Goal: Complete application form

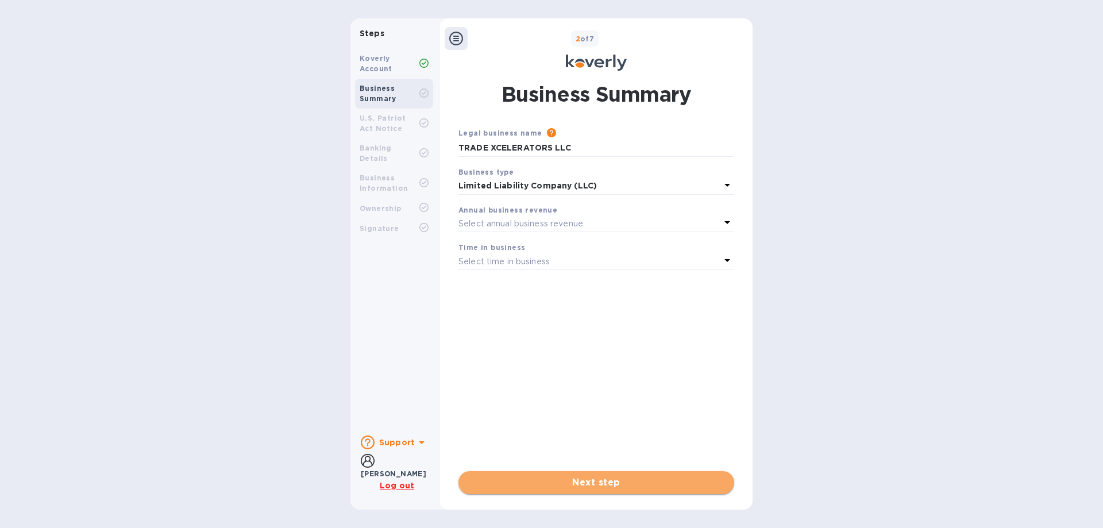
click at [595, 492] on button "Next step" at bounding box center [596, 482] width 276 height 23
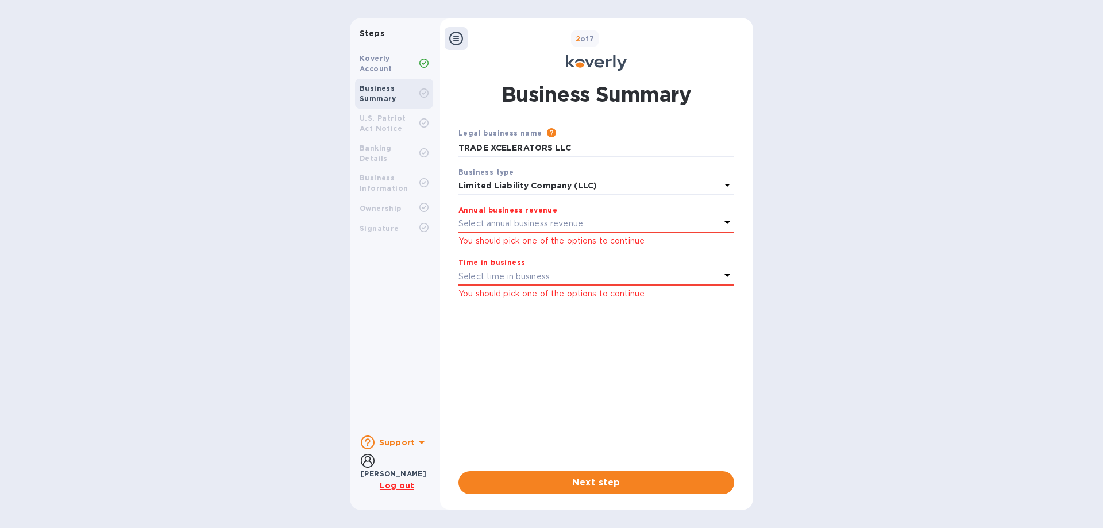
click at [371, 57] on b "Koverly Account" at bounding box center [376, 63] width 33 height 19
click at [657, 474] on button "Next step" at bounding box center [596, 482] width 276 height 23
click at [550, 220] on p "Select annual business revenue" at bounding box center [520, 224] width 125 height 12
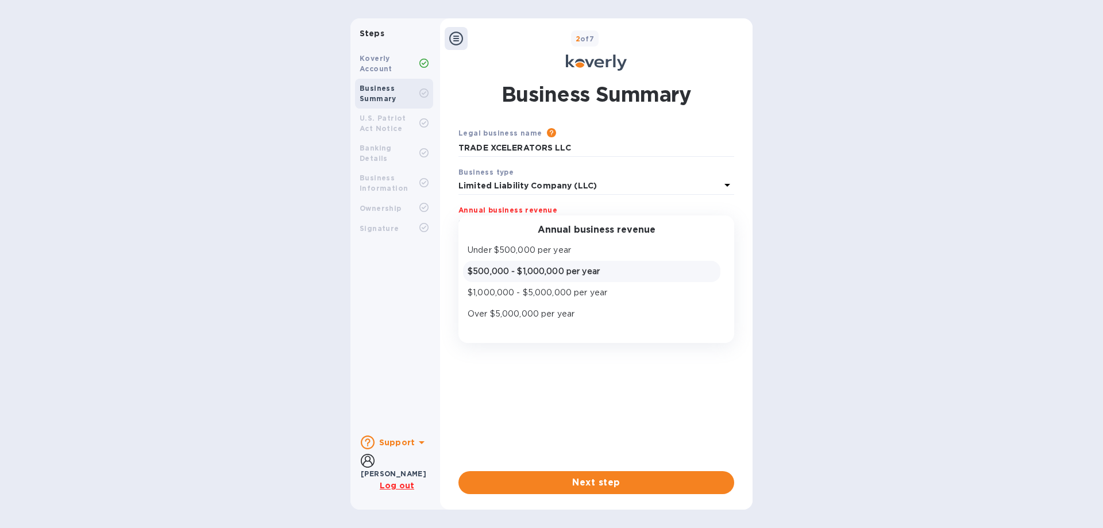
click at [549, 271] on p "$500,000 - $1,000,000 per year" at bounding box center [592, 271] width 248 height 12
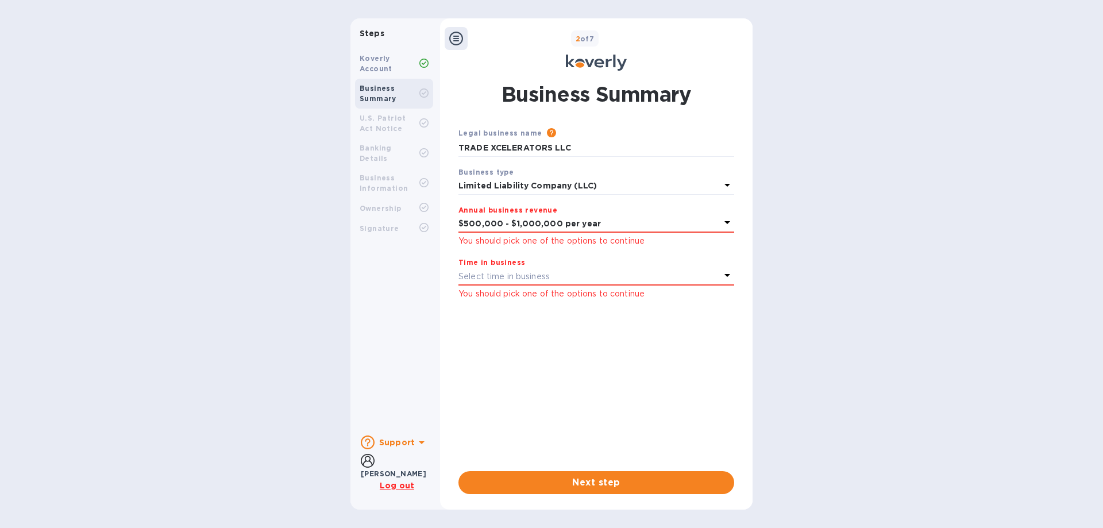
click at [721, 277] on icon at bounding box center [727, 275] width 14 height 14
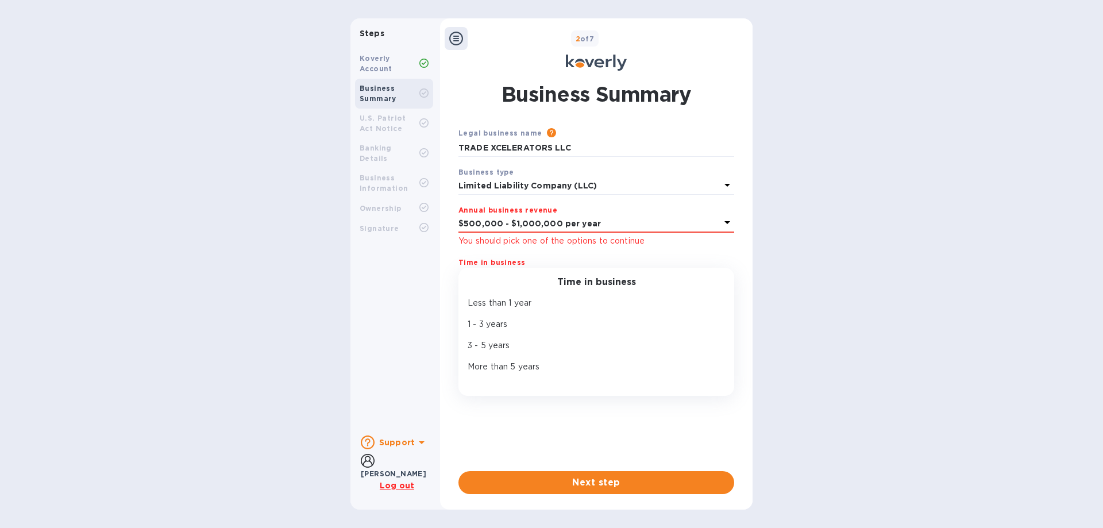
click at [493, 352] on div "3 - 5 years" at bounding box center [591, 345] width 253 height 17
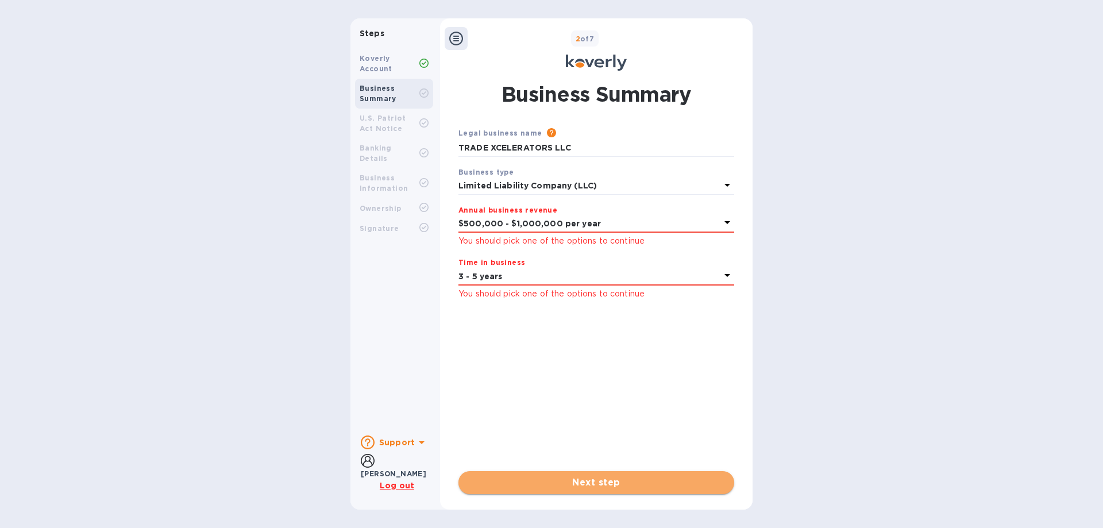
click at [579, 475] on button "Next step" at bounding box center [596, 482] width 276 height 23
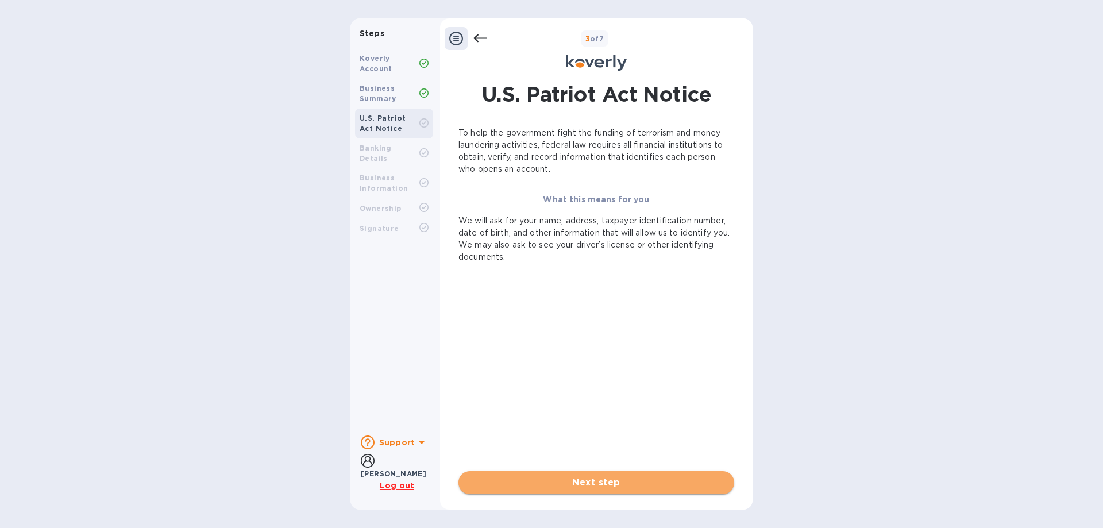
click at [612, 473] on button "Next step" at bounding box center [596, 482] width 276 height 23
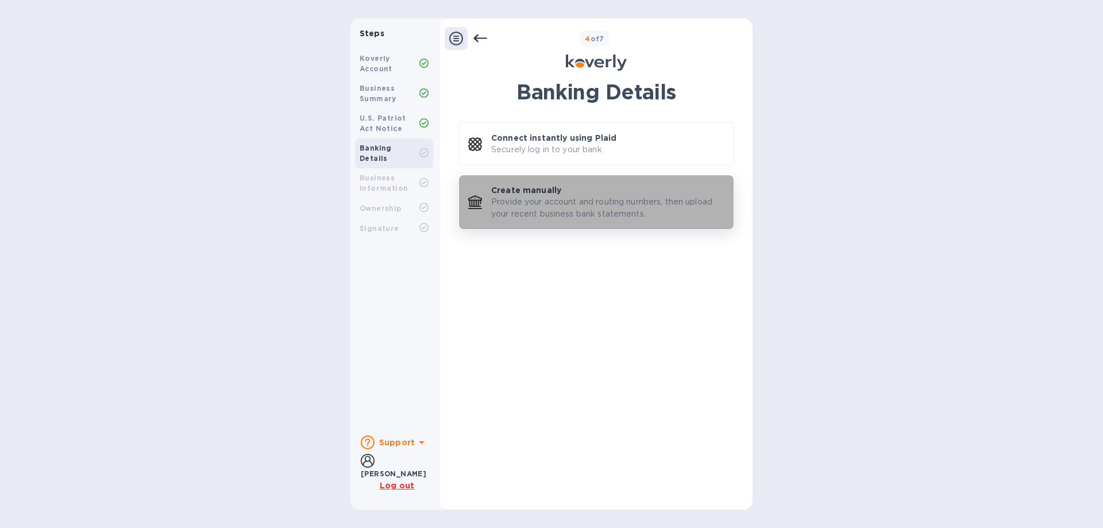
click at [507, 208] on p "Provide your account and routing numbers, then upload your recent business bank…" at bounding box center [607, 208] width 233 height 24
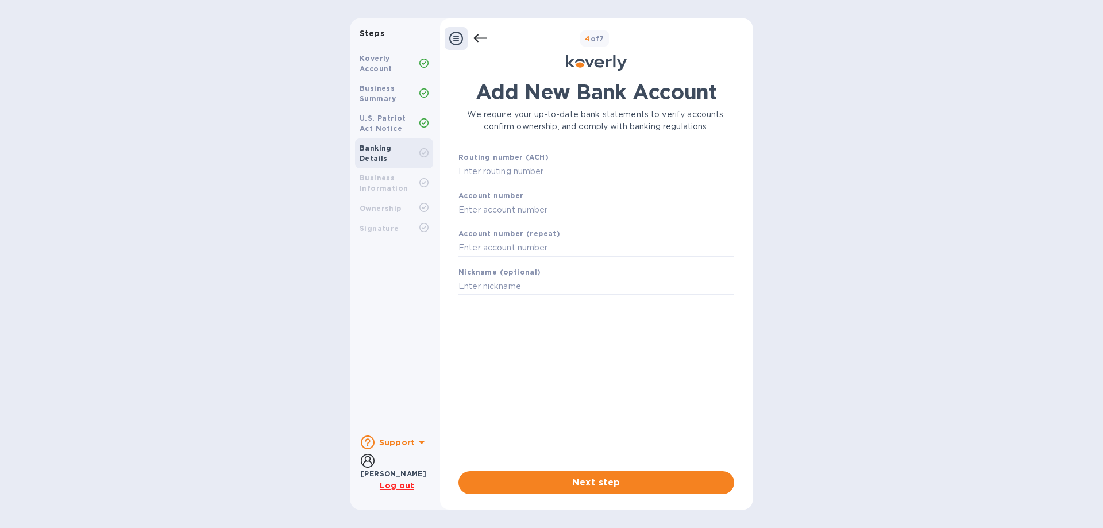
click at [391, 71] on div "Koverly Account" at bounding box center [390, 63] width 60 height 21
click at [703, 42] on div "4 of 7" at bounding box center [617, 38] width 261 height 17
click at [396, 472] on b "[PERSON_NAME]" at bounding box center [393, 473] width 65 height 9
click at [396, 438] on b "Support" at bounding box center [397, 442] width 36 height 9
click at [597, 381] on div "Add New Bank Account We require your up-to-date bank statements to verify accou…" at bounding box center [596, 275] width 276 height 391
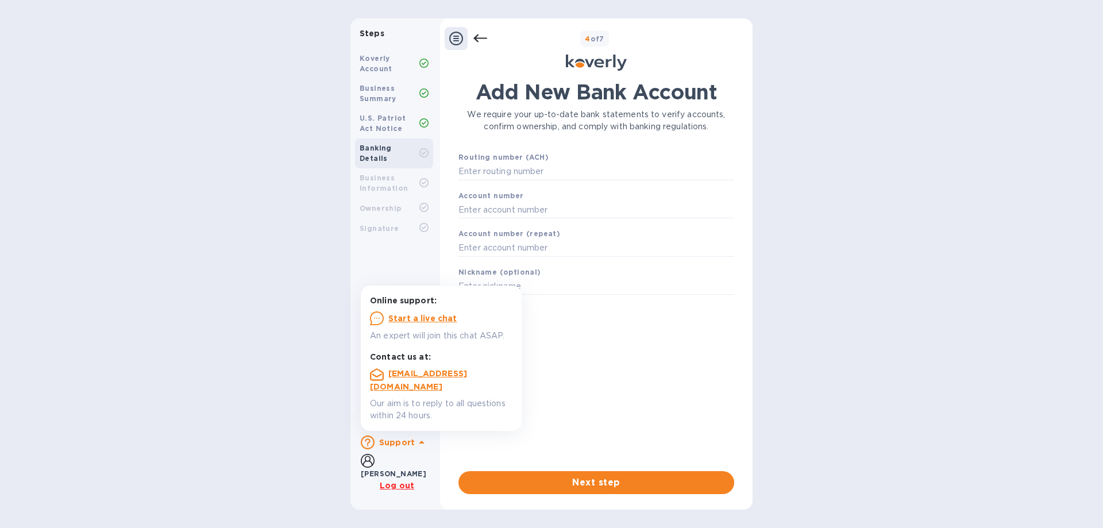
click at [590, 257] on div "Account number (repeat)" at bounding box center [596, 242] width 285 height 38
click at [638, 480] on span "Next step" at bounding box center [596, 483] width 257 height 14
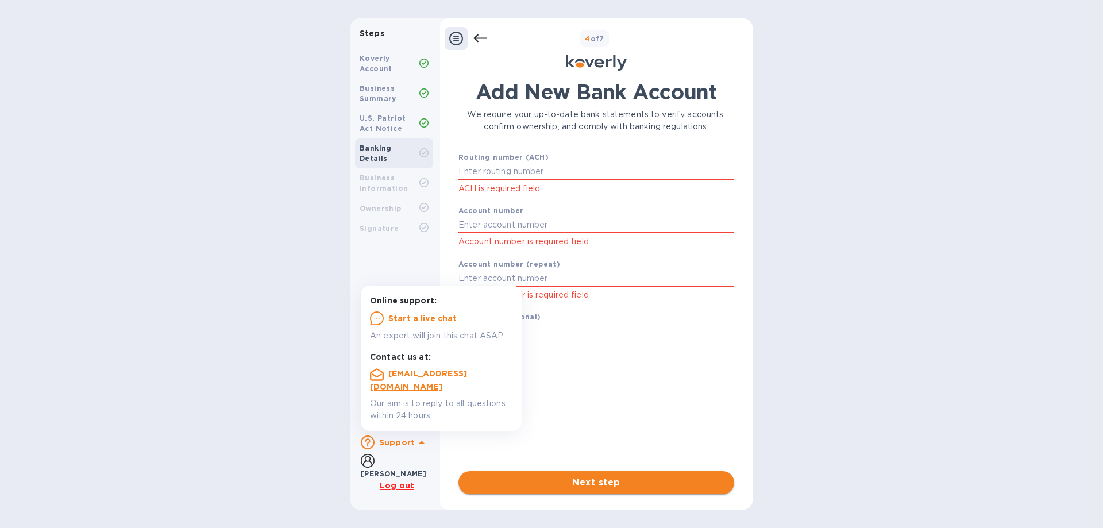
click at [638, 477] on span "Next step" at bounding box center [596, 483] width 257 height 14
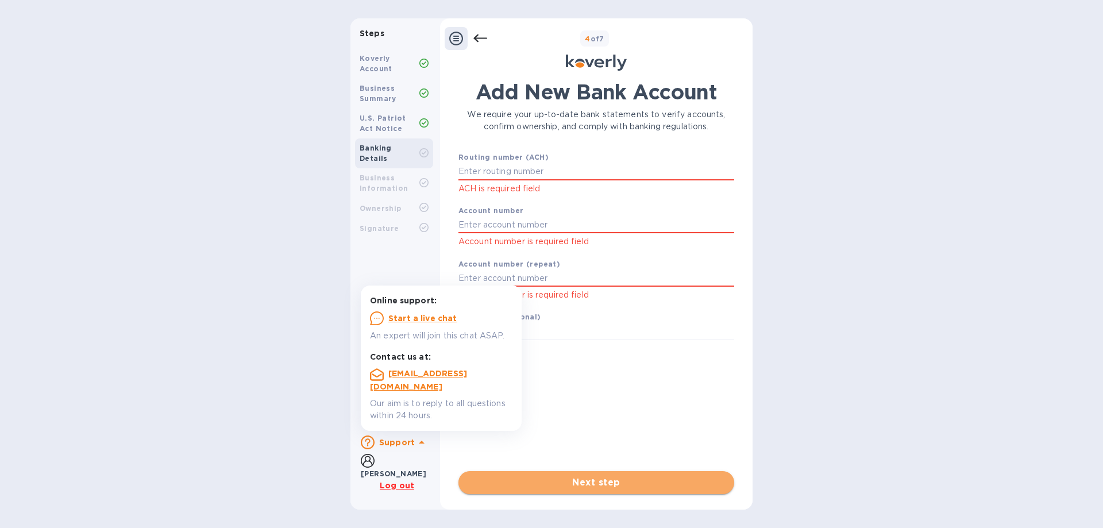
click at [638, 477] on span "Next step" at bounding box center [596, 483] width 257 height 14
click at [371, 168] on div "Business Information" at bounding box center [394, 183] width 78 height 30
